Goal: Navigation & Orientation: Find specific page/section

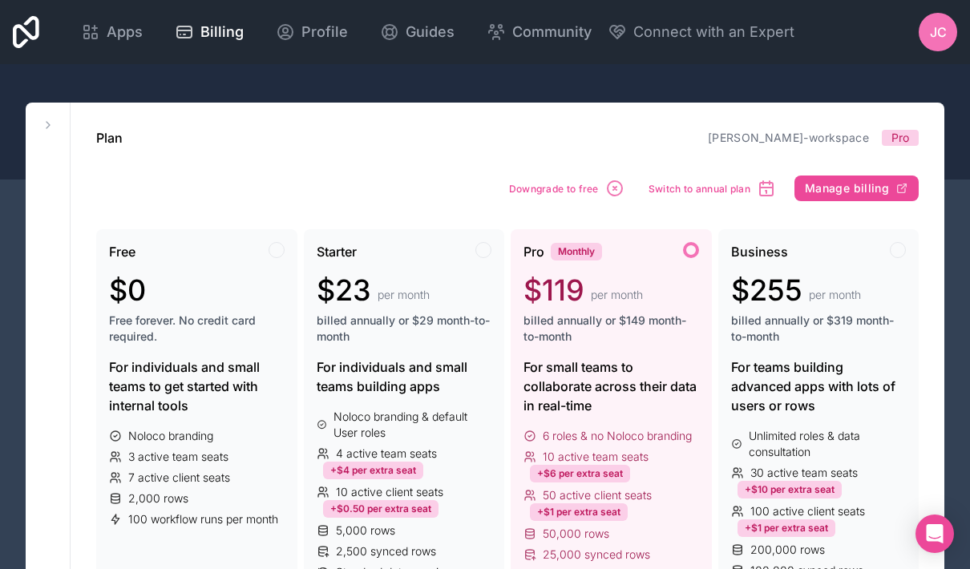
click at [348, 35] on span "Profile" at bounding box center [324, 32] width 47 height 22
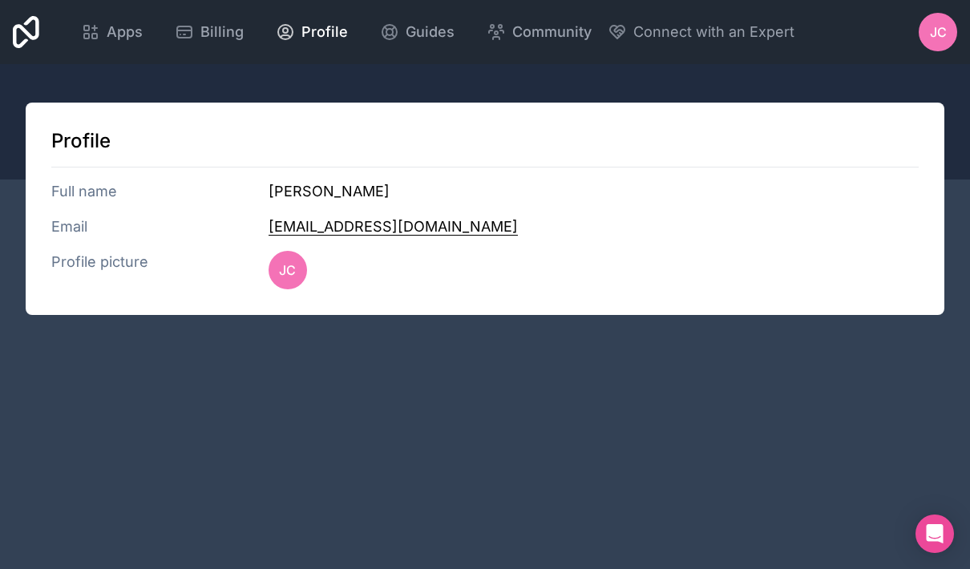
click at [143, 31] on span "Apps" at bounding box center [125, 32] width 36 height 22
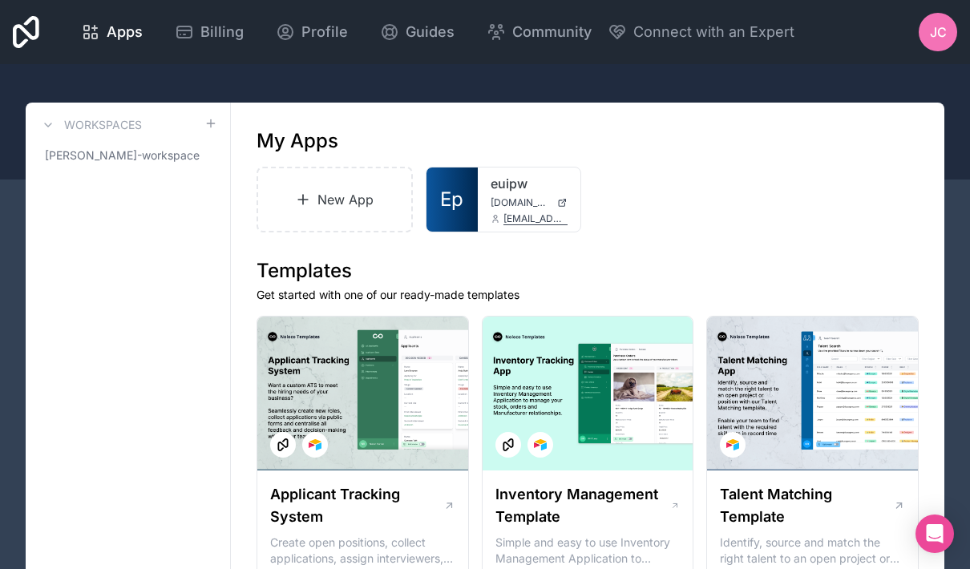
click at [244, 30] on span "Billing" at bounding box center [221, 32] width 43 height 22
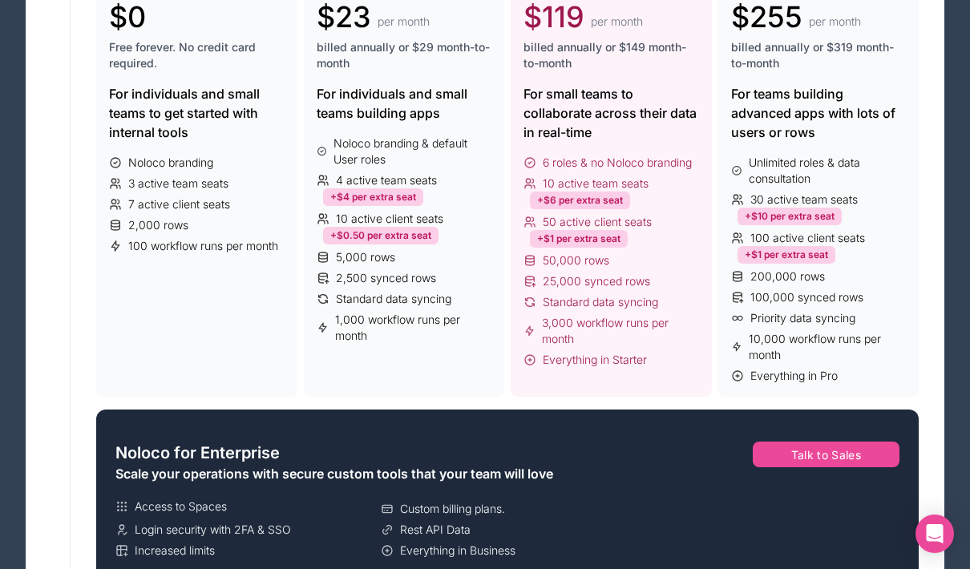
scroll to position [273, 0]
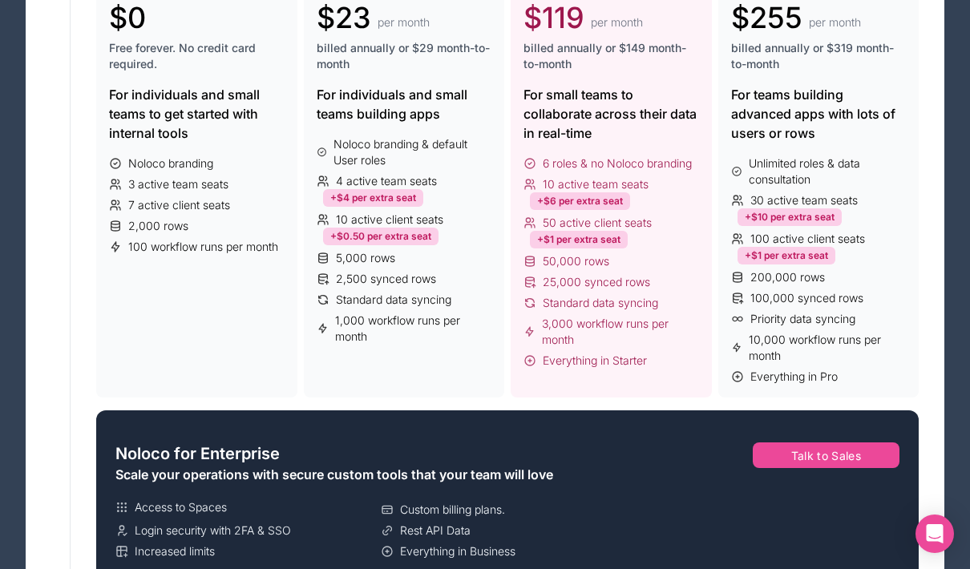
click at [538, 354] on div "Everything in Starter" at bounding box center [612, 361] width 176 height 16
click at [528, 369] on div "Pro Monthly $119 per month billed annually or $149 month-to-month For small tea…" at bounding box center [611, 177] width 201 height 441
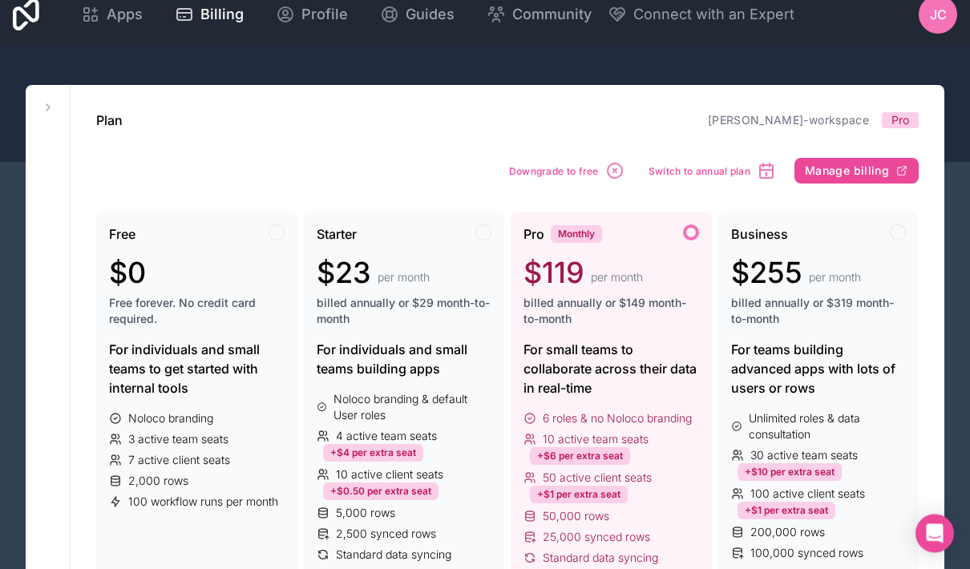
scroll to position [0, 0]
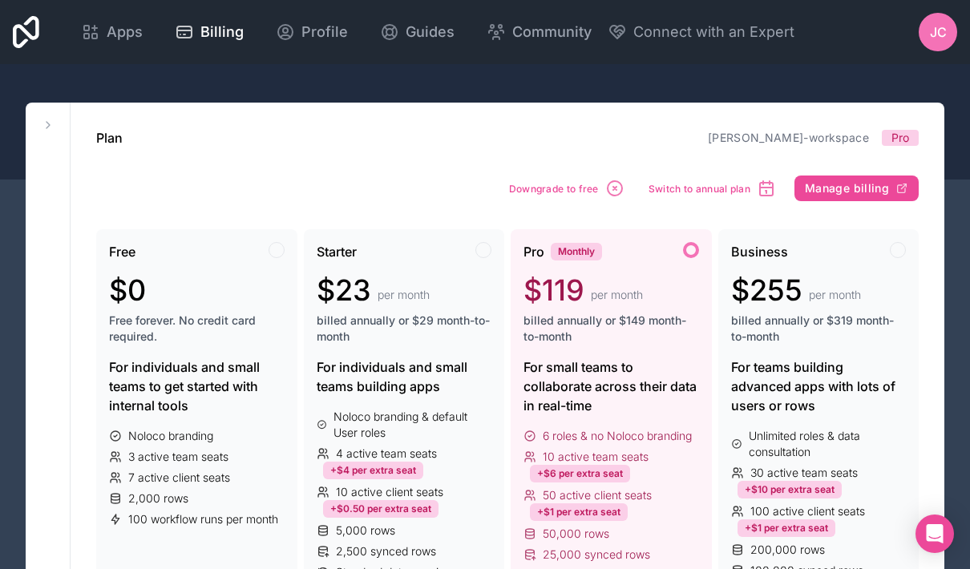
click at [143, 30] on span "Apps" at bounding box center [125, 32] width 36 height 22
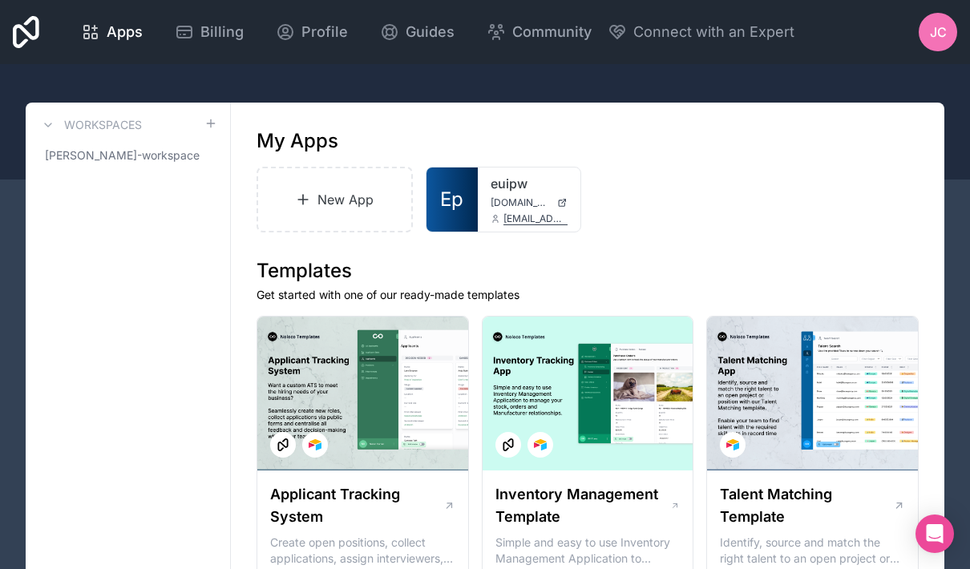
click at [300, 193] on icon at bounding box center [303, 200] width 16 height 16
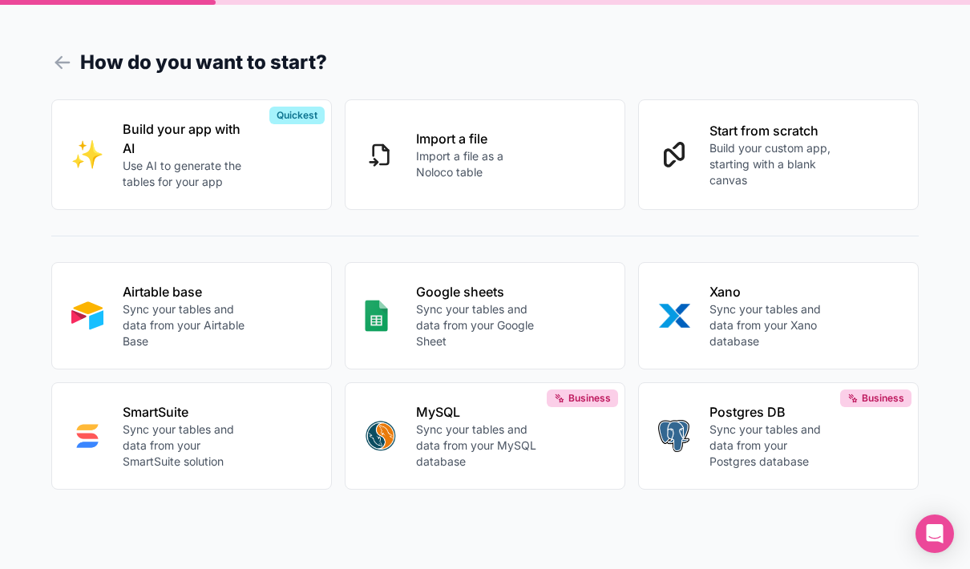
scroll to position [64, 0]
